Goal: Navigation & Orientation: Find specific page/section

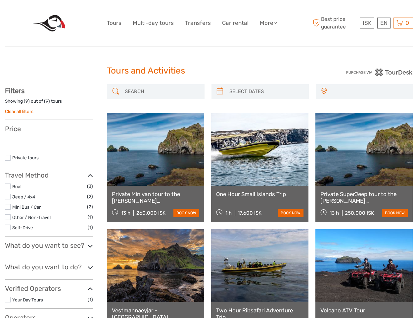
select select
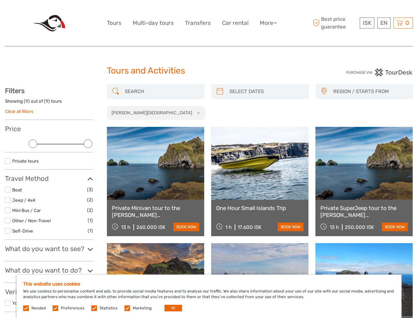
click at [268, 23] on link "More" at bounding box center [268, 23] width 17 height 10
click at [276, 23] on icon at bounding box center [276, 23] width 4 height 6
click at [367, 23] on span "ISK" at bounding box center [367, 23] width 9 height 7
click at [384, 23] on div "EN English Español Deutsch" at bounding box center [384, 23] width 13 height 11
click at [404, 23] on div "0 Items Total 0 ISK Checkout The shopping cart is empty." at bounding box center [404, 23] width 20 height 11
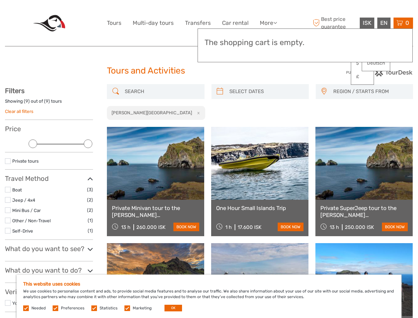
click at [33, 144] on div at bounding box center [32, 143] width 9 height 9
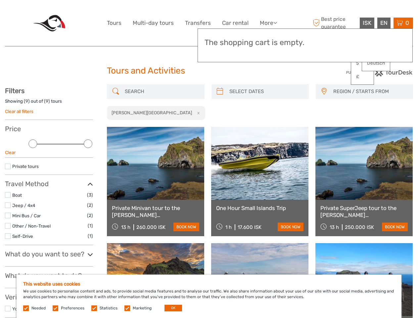
click at [88, 163] on div "Private tours" at bounding box center [49, 169] width 88 height 12
click at [220, 127] on link at bounding box center [259, 163] width 97 height 73
click at [266, 127] on link at bounding box center [259, 163] width 97 height 73
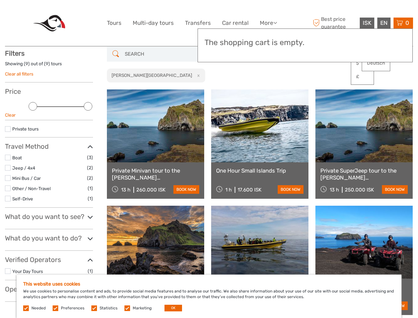
click at [324, 91] on link at bounding box center [364, 125] width 97 height 73
